Goal: Task Accomplishment & Management: Manage account settings

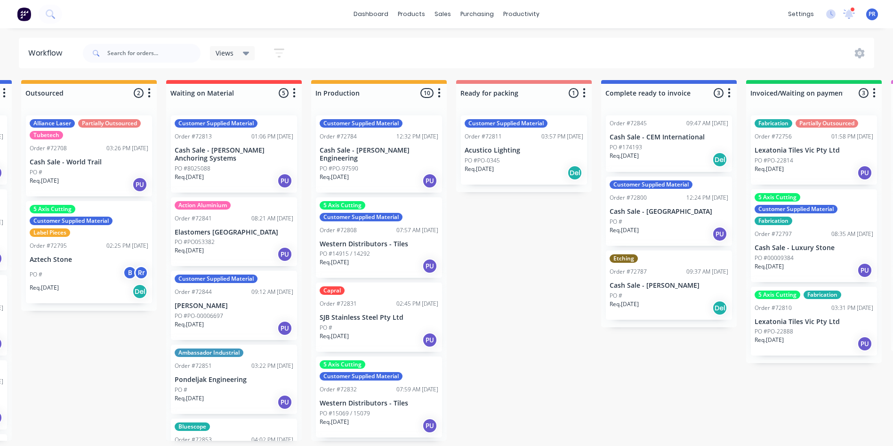
scroll to position [0, 273]
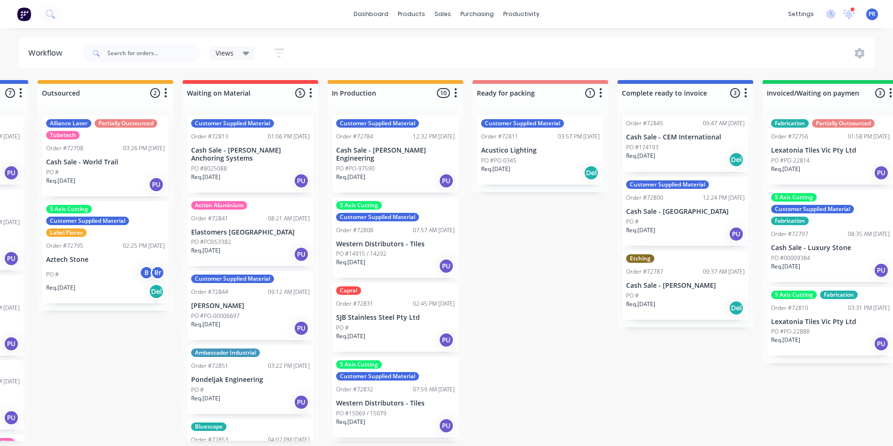
click at [389, 173] on div "Req. [DATE] PU" at bounding box center [395, 181] width 119 height 16
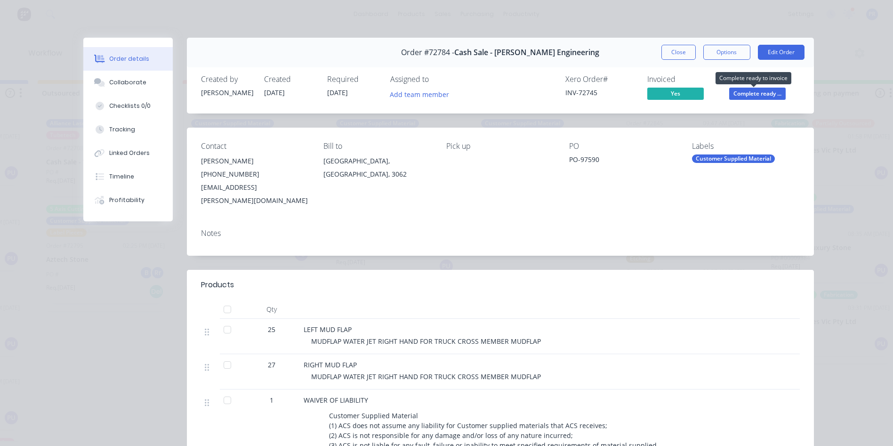
click at [747, 94] on span "Complete ready ..." at bounding box center [757, 94] width 57 height 12
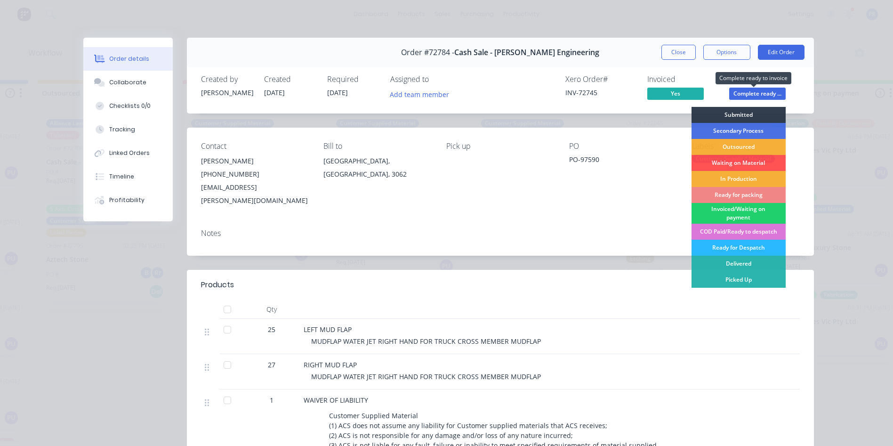
click at [745, 93] on span "Complete ready ..." at bounding box center [757, 94] width 57 height 12
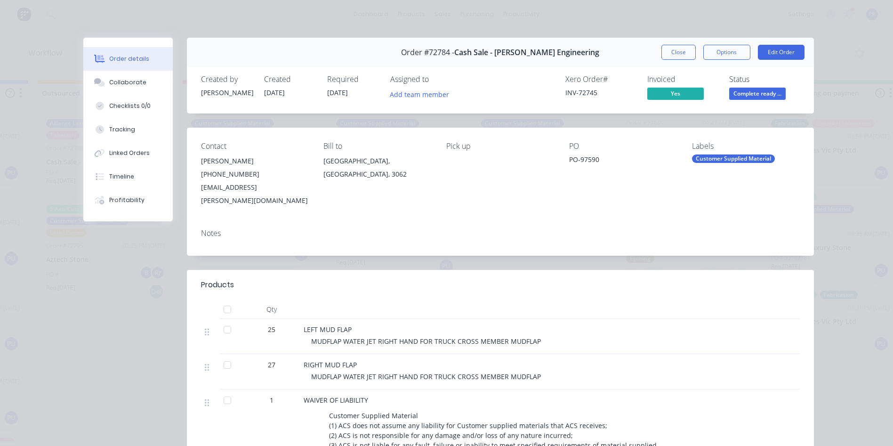
click at [662, 50] on button "Close" at bounding box center [679, 52] width 34 height 15
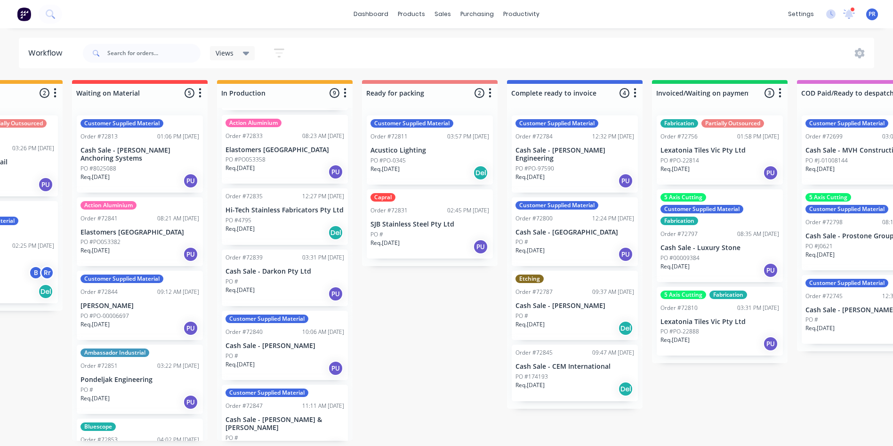
scroll to position [188, 0]
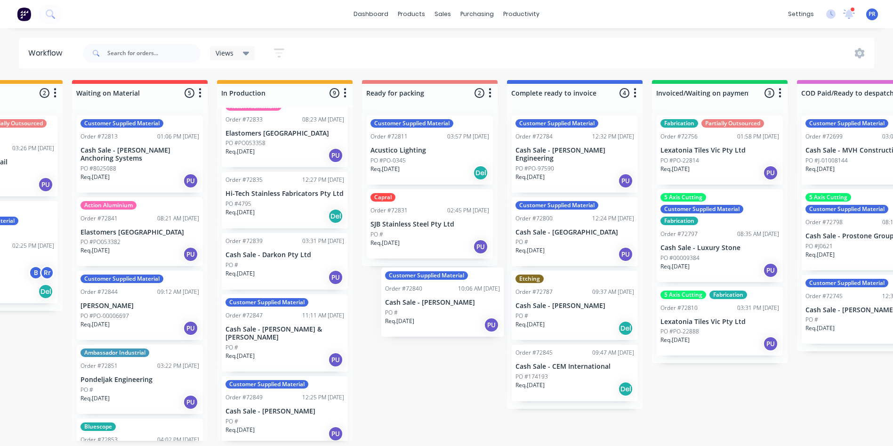
drag, startPoint x: 266, startPoint y: 332, endPoint x: 429, endPoint y: 307, distance: 165.5
click at [429, 307] on div "Submitted 1 Status colour #273444 hex #273444 Save Cancel Summaries Total order…" at bounding box center [463, 260] width 1707 height 361
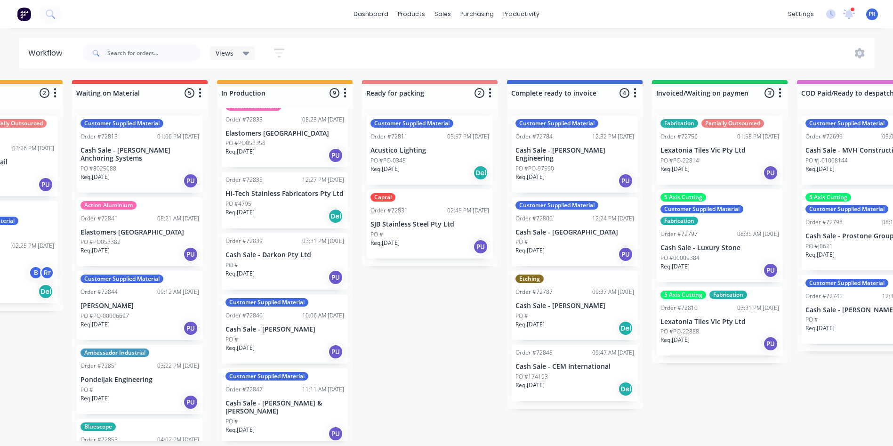
scroll to position [2, 383]
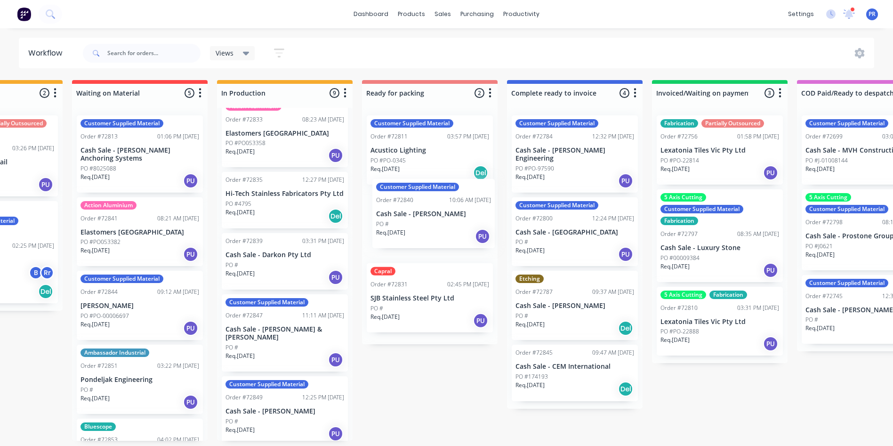
drag, startPoint x: 247, startPoint y: 329, endPoint x: 402, endPoint y: 218, distance: 190.3
click at [402, 218] on div "Submitted 1 Status colour #273444 hex #273444 Save Cancel Summaries Total order…" at bounding box center [463, 260] width 1707 height 361
click at [283, 328] on p "Cash Sale - [PERSON_NAME] & [PERSON_NAME]" at bounding box center [285, 333] width 119 height 16
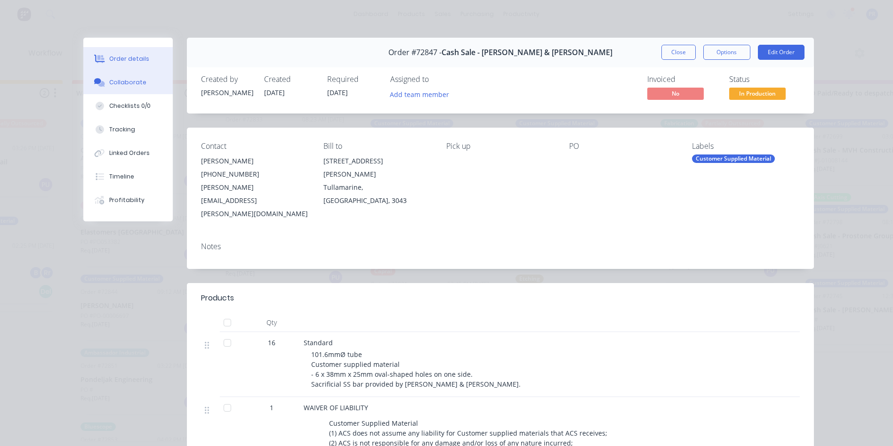
click at [124, 83] on div "Collaborate" at bounding box center [127, 82] width 37 height 8
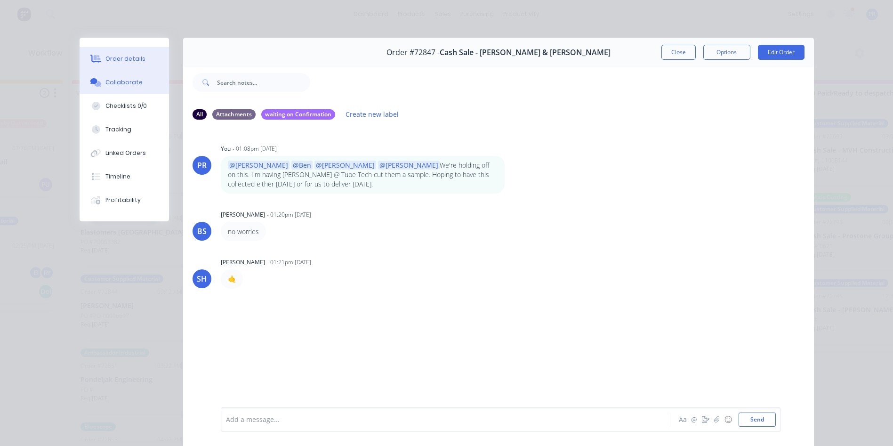
click at [107, 61] on div "Order details" at bounding box center [125, 59] width 40 height 8
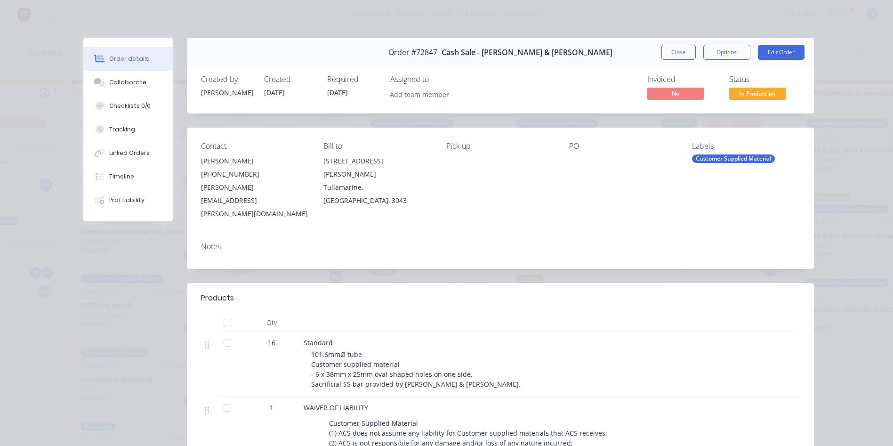
click at [680, 48] on button "Close" at bounding box center [679, 52] width 34 height 15
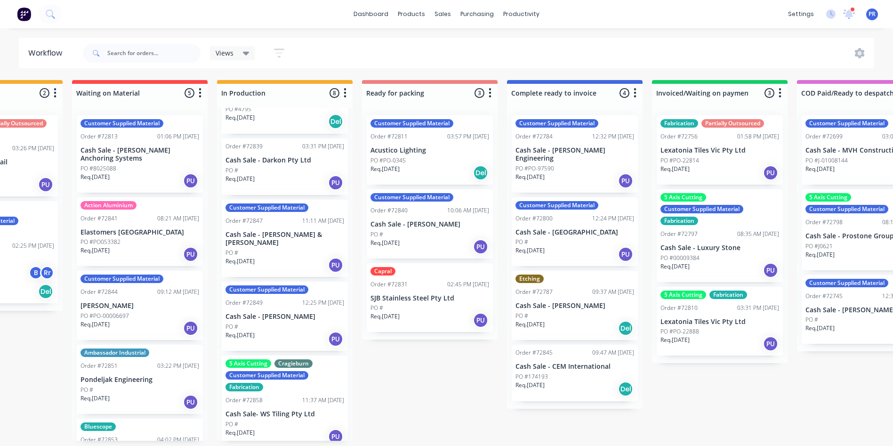
scroll to position [0, 0]
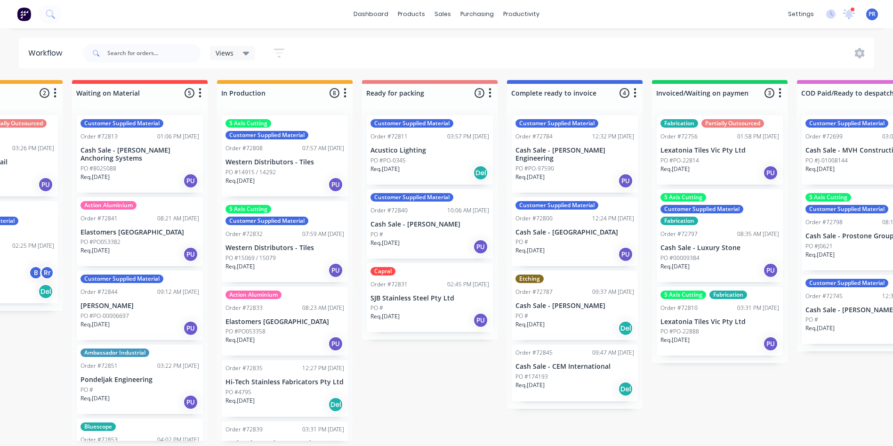
click at [415, 312] on div "Req. 15/09/25 PU" at bounding box center [430, 320] width 119 height 16
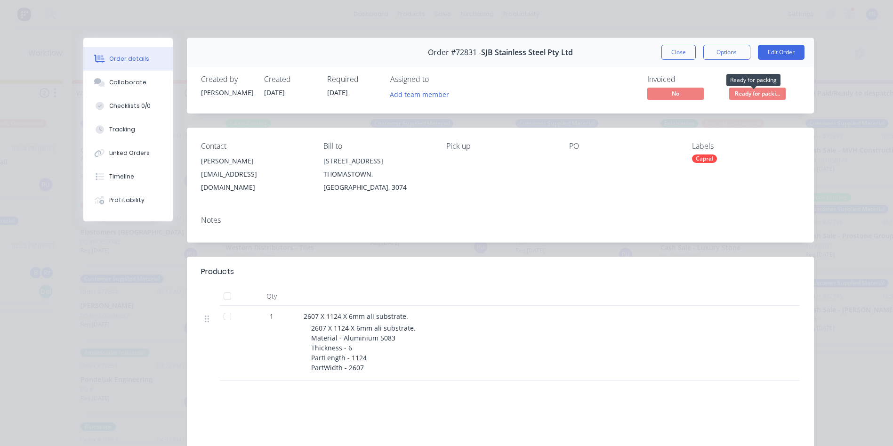
click at [737, 91] on span "Ready for packi..." at bounding box center [757, 94] width 57 height 12
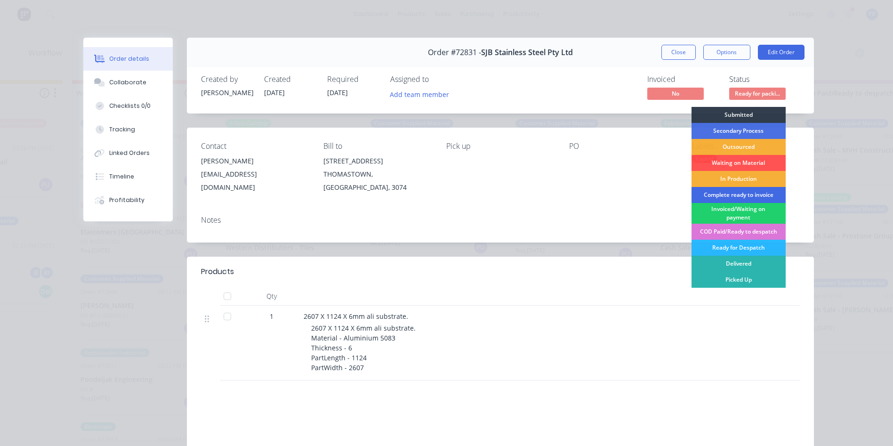
click at [728, 194] on div "Complete ready to invoice" at bounding box center [739, 195] width 94 height 16
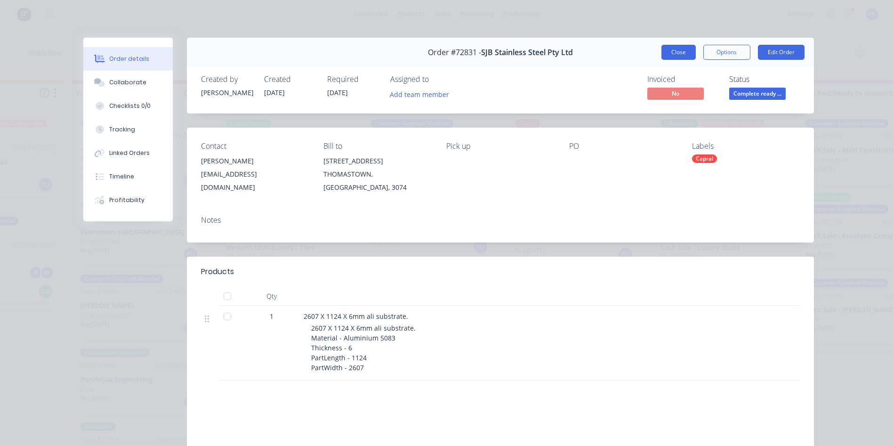
click at [662, 49] on button "Close" at bounding box center [679, 52] width 34 height 15
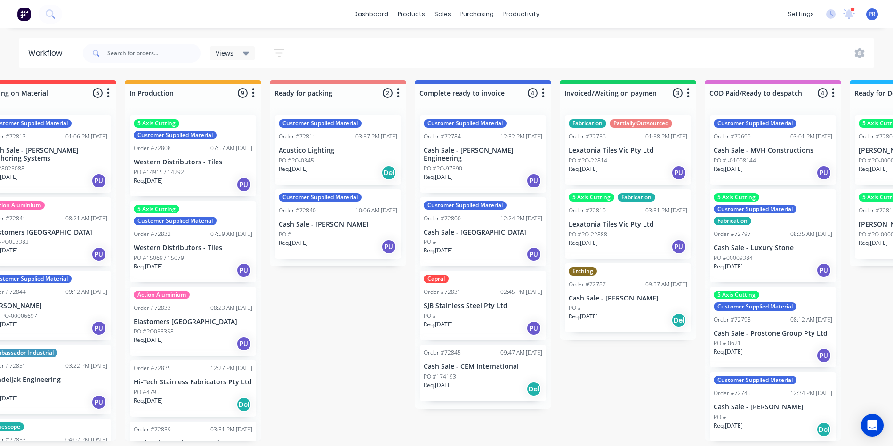
scroll to position [0, 484]
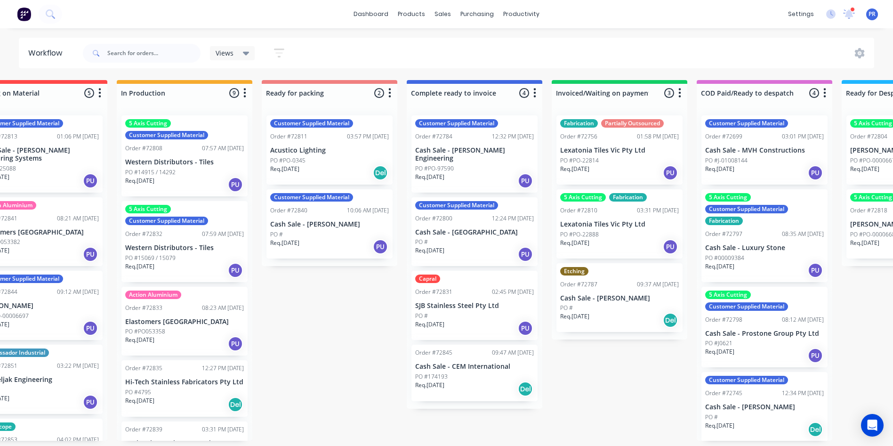
click at [209, 333] on div "PO #PO053358" at bounding box center [184, 331] width 119 height 8
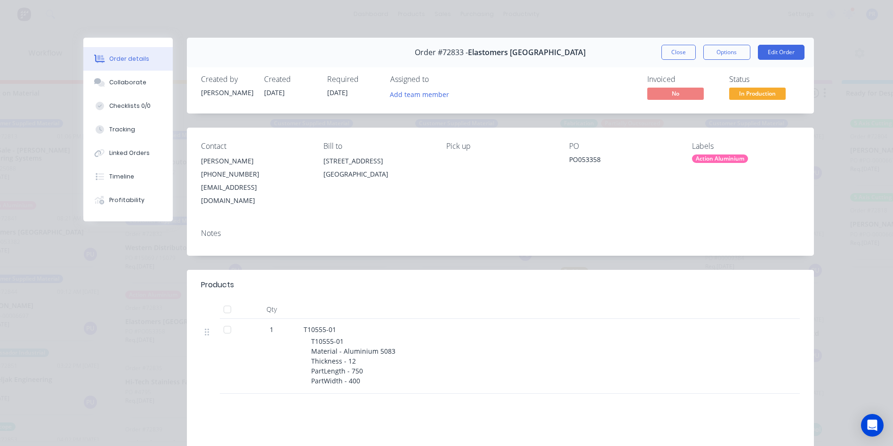
click at [759, 93] on span "In Production" at bounding box center [757, 94] width 57 height 12
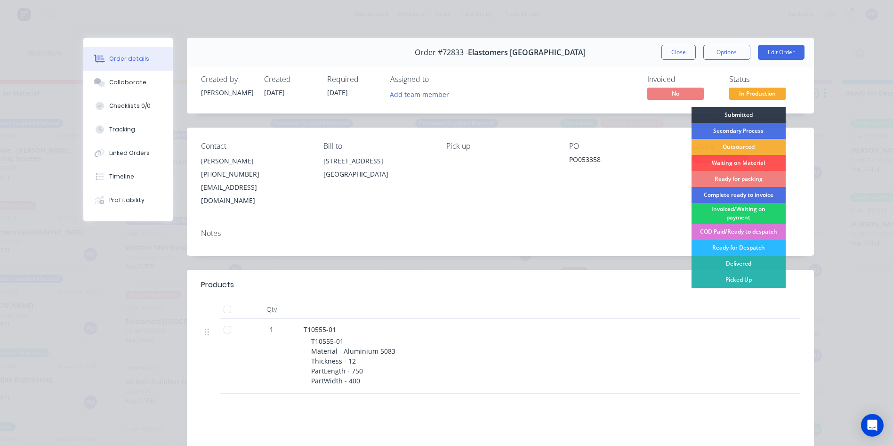
click at [718, 178] on div "Ready for packing" at bounding box center [739, 179] width 94 height 16
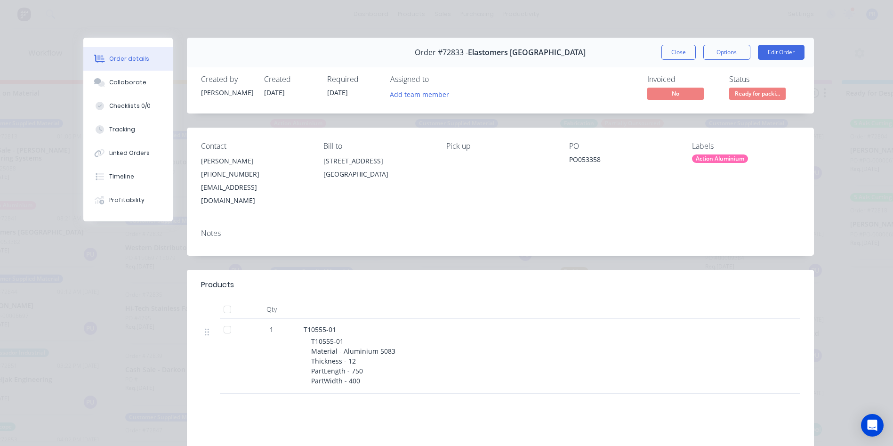
click at [675, 53] on button "Close" at bounding box center [679, 52] width 34 height 15
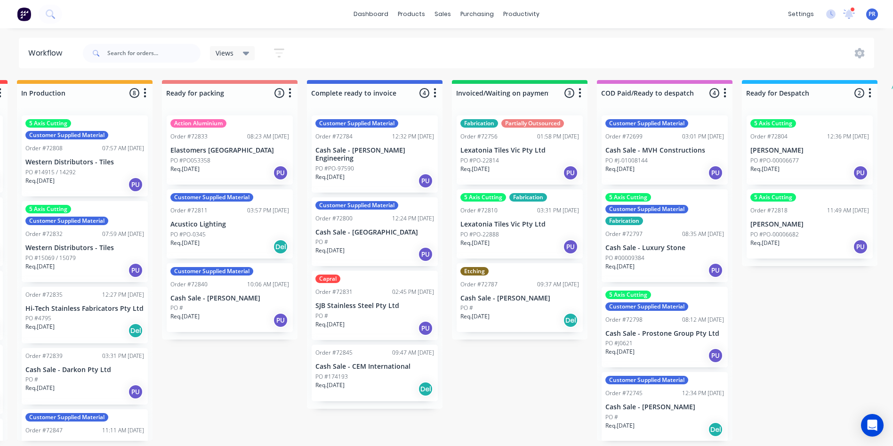
scroll to position [0, 590]
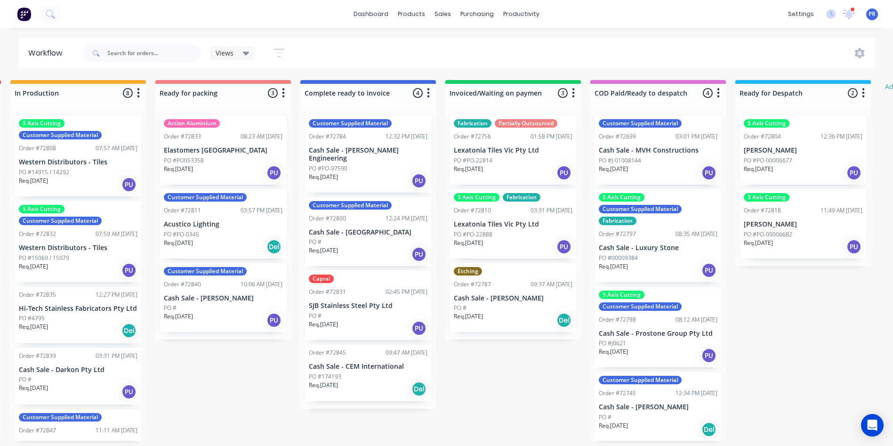
click at [511, 316] on div "Req. 16/09/25 Del" at bounding box center [513, 320] width 119 height 16
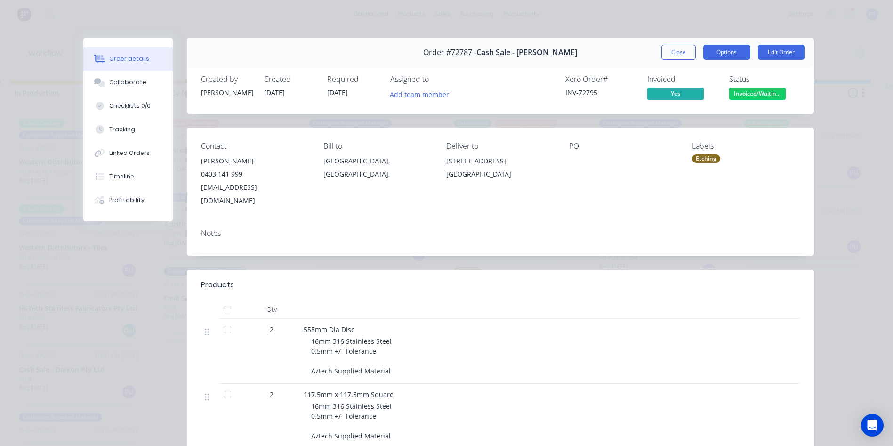
click at [712, 53] on button "Options" at bounding box center [727, 52] width 47 height 15
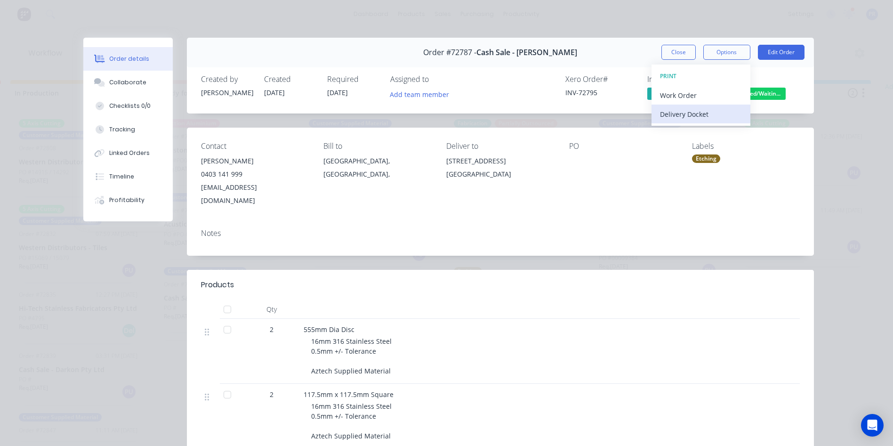
click at [677, 115] on div "Delivery Docket" at bounding box center [701, 114] width 82 height 14
click at [677, 115] on div "Standard" at bounding box center [701, 114] width 82 height 14
click at [686, 50] on button "Close" at bounding box center [679, 52] width 34 height 15
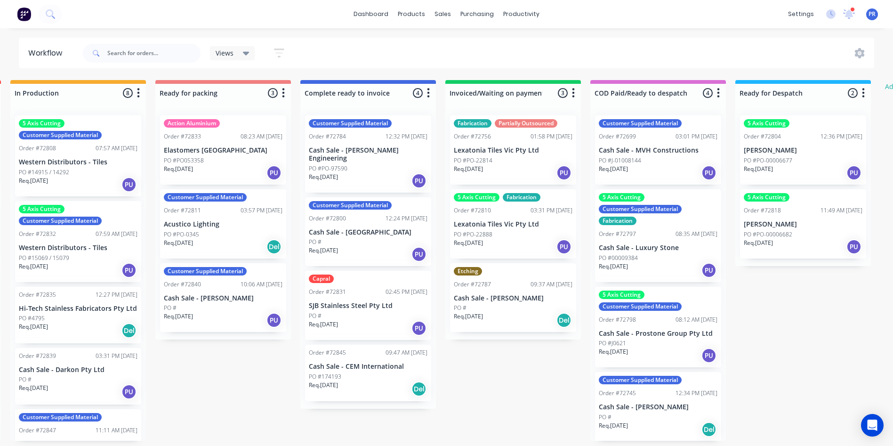
click at [244, 169] on div "Req. 16/09/25 PU" at bounding box center [223, 173] width 119 height 16
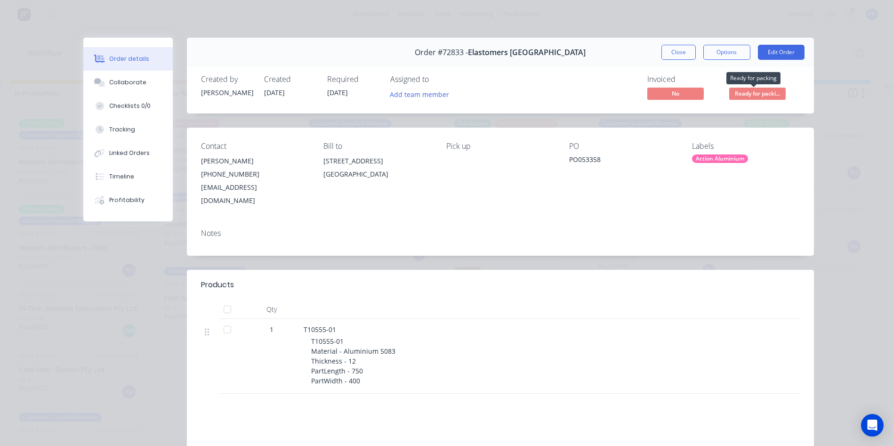
click at [752, 96] on span "Ready for packi..." at bounding box center [757, 94] width 57 height 12
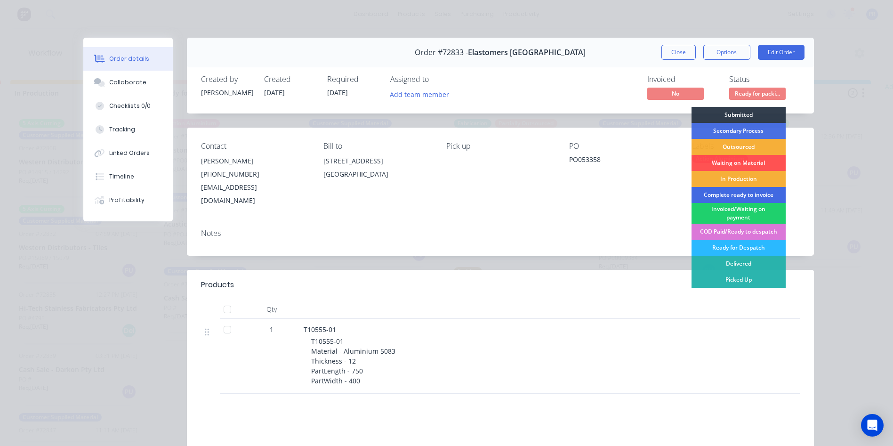
click at [725, 195] on div "Complete ready to invoice" at bounding box center [739, 195] width 94 height 16
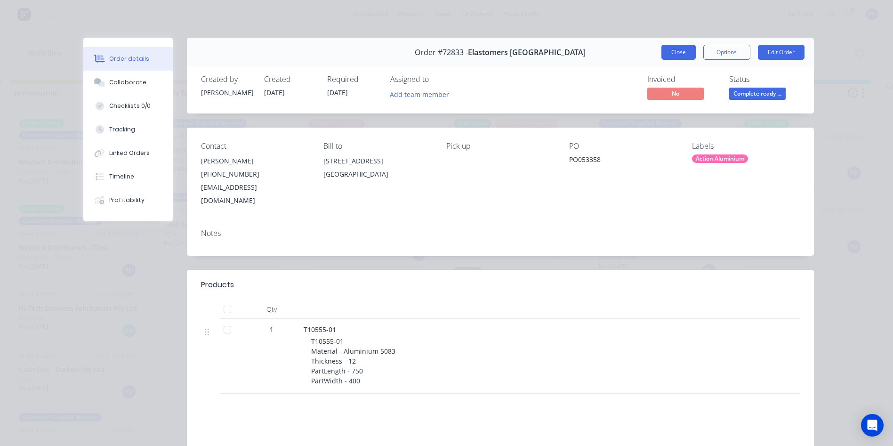
click at [677, 57] on button "Close" at bounding box center [679, 52] width 34 height 15
